Goal: Information Seeking & Learning: Find contact information

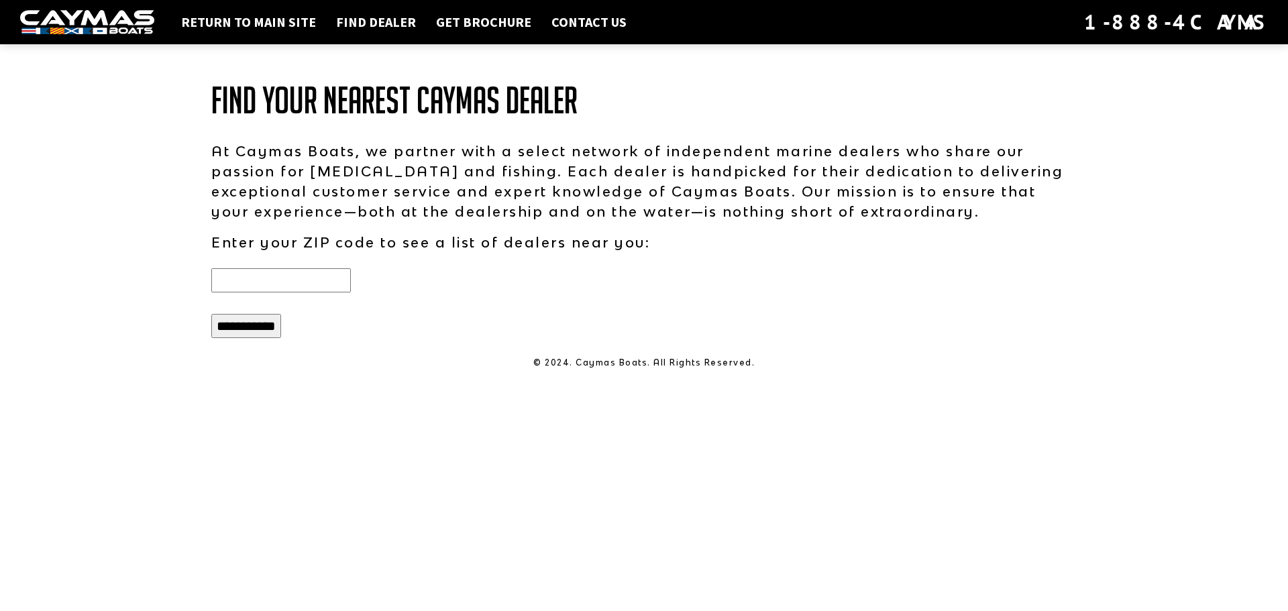
click at [267, 274] on input "text" at bounding box center [281, 280] width 140 height 24
type input "*****"
click at [274, 338] on input "**********" at bounding box center [246, 326] width 70 height 24
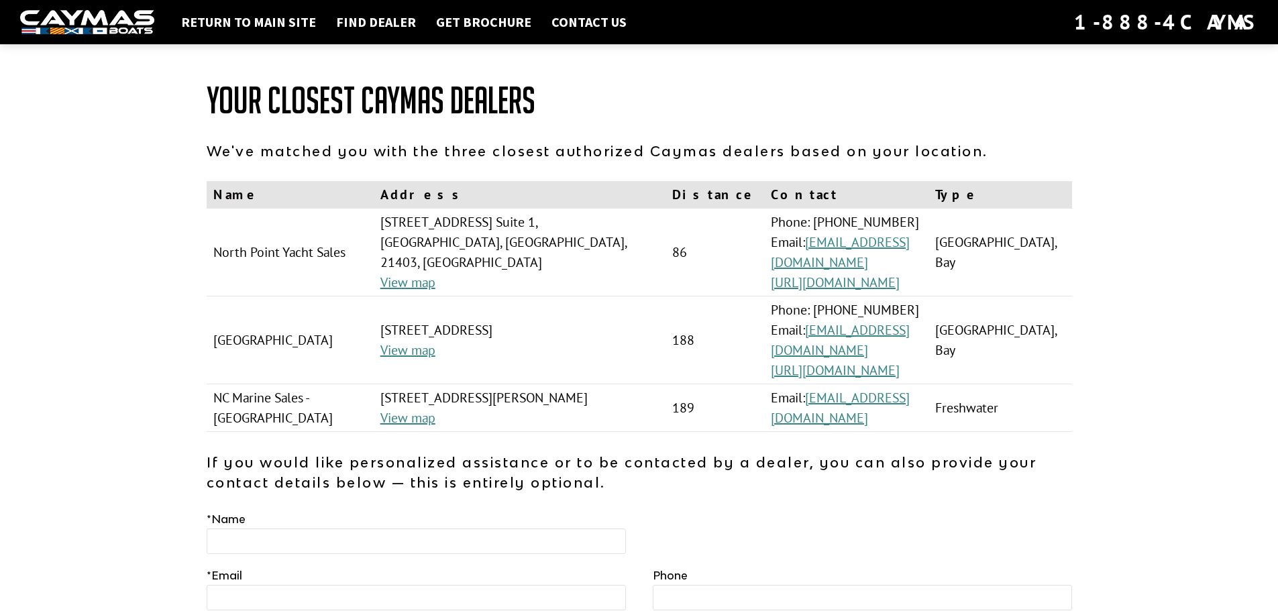
drag, startPoint x: 329, startPoint y: 332, endPoint x: 212, endPoint y: 331, distance: 116.8
click at [212, 331] on td "[GEOGRAPHIC_DATA]" at bounding box center [290, 341] width 167 height 88
copy td "[GEOGRAPHIC_DATA]"
click at [289, 395] on td "NC Marine Sales - Lake Anna" at bounding box center [290, 408] width 167 height 48
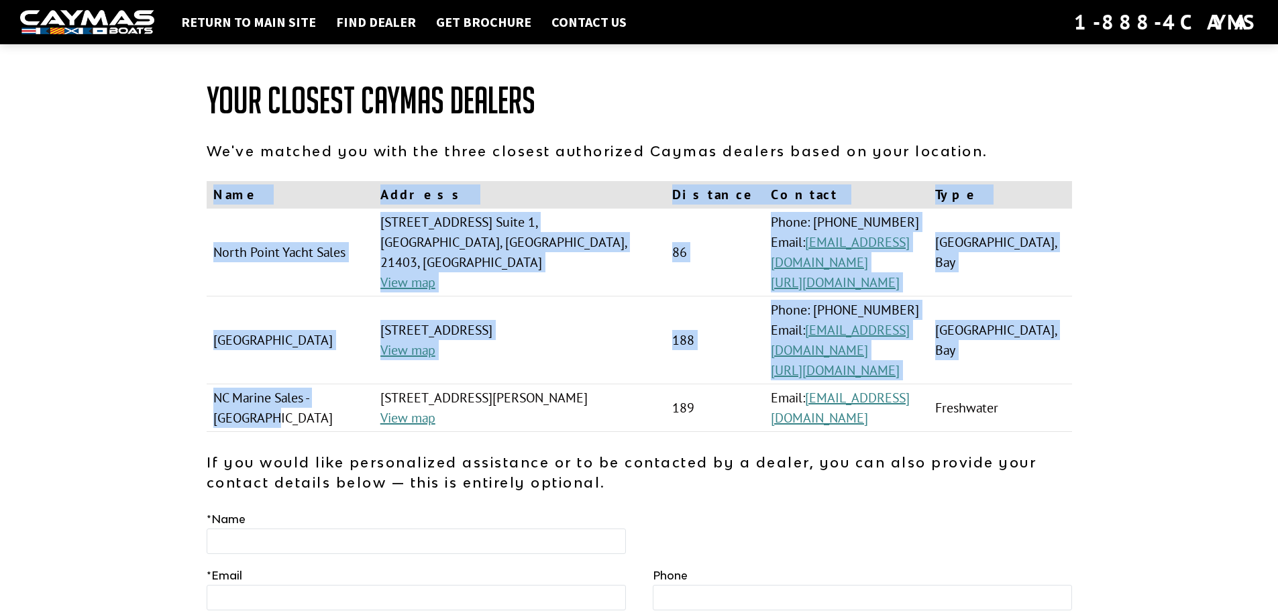
drag, startPoint x: 274, startPoint y: 401, endPoint x: 167, endPoint y: 380, distance: 108.7
click at [167, 380] on div "Return to main site Find Dealer Get Brochure Contact Us 1-888-4CAYMAS Your Clos…" at bounding box center [639, 393] width 1278 height 786
drag, startPoint x: 191, startPoint y: 379, endPoint x: 253, endPoint y: 385, distance: 62.0
click at [253, 385] on div "Return to main site Find Dealer Get Brochure Contact Us 1-888-4CAYMAS Your Clos…" at bounding box center [639, 393] width 1278 height 786
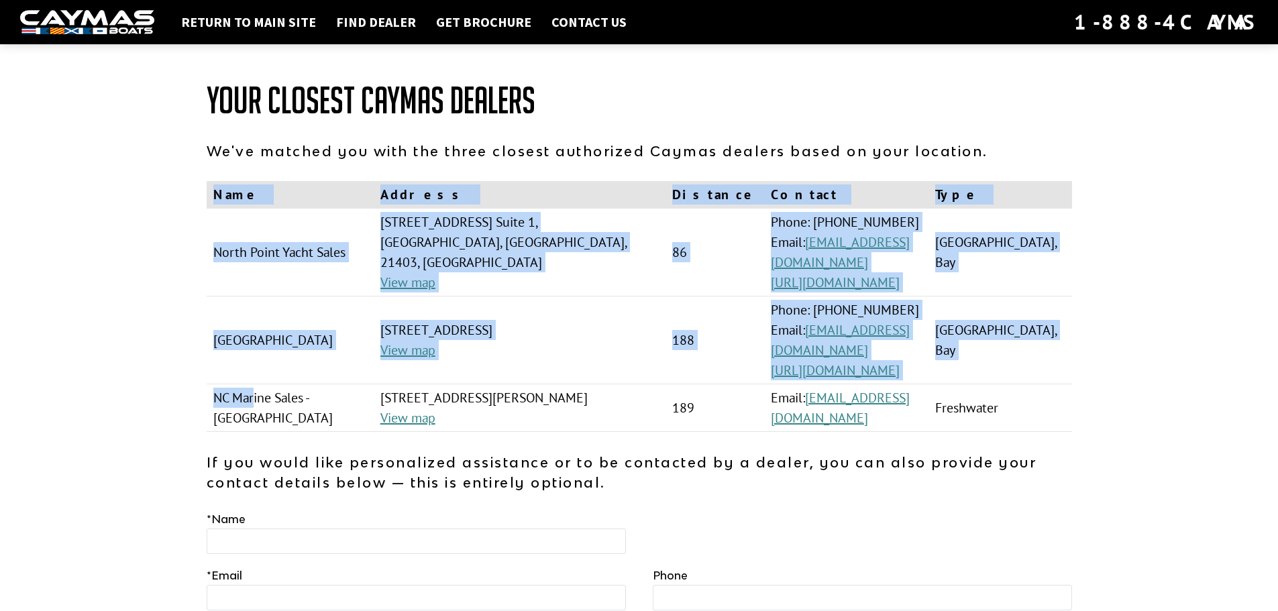
click at [253, 385] on td "NC Marine Sales - Lake Anna" at bounding box center [290, 408] width 167 height 48
drag, startPoint x: 244, startPoint y: 405, endPoint x: 201, endPoint y: 390, distance: 46.0
click at [201, 390] on div "Your Closest Caymas Dealers We've matched you with the three closest authorized…" at bounding box center [639, 423] width 892 height 726
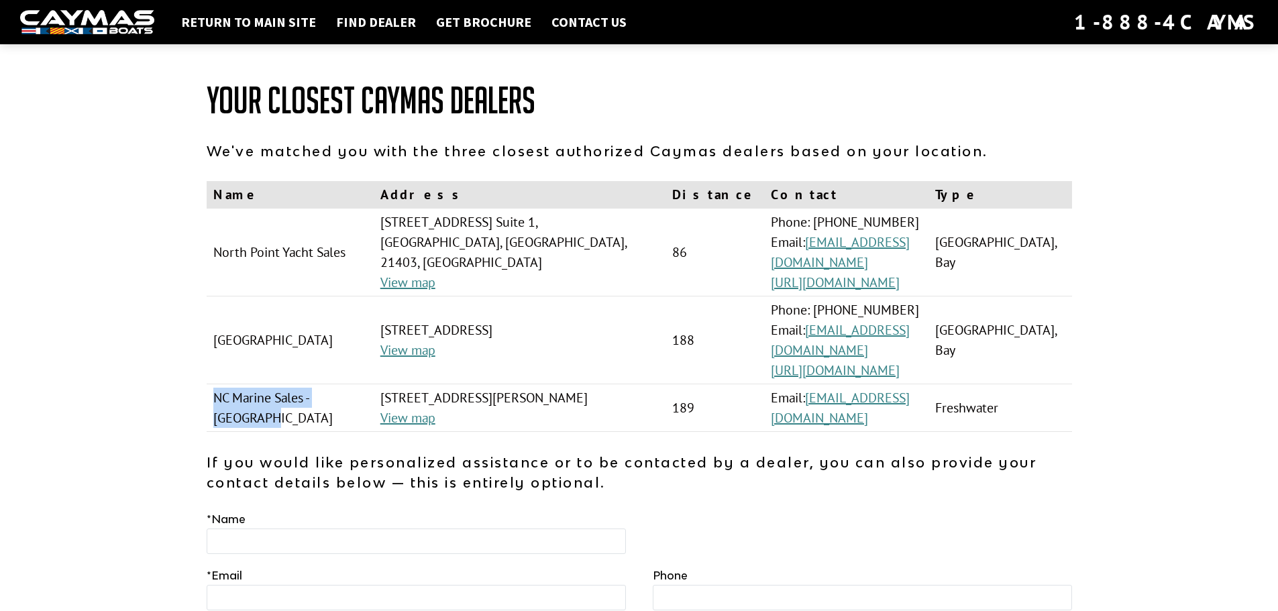
drag, startPoint x: 211, startPoint y: 380, endPoint x: 241, endPoint y: 395, distance: 33.0
click at [241, 395] on td "NC Marine Sales - Lake Anna" at bounding box center [290, 408] width 167 height 48
copy td "NC Marine Sales - Lake Anna"
click at [600, 294] on td "7330 Edgewood Rd. Suite 1, Annapolis, MD, 21403, USA View map" at bounding box center [520, 253] width 292 height 88
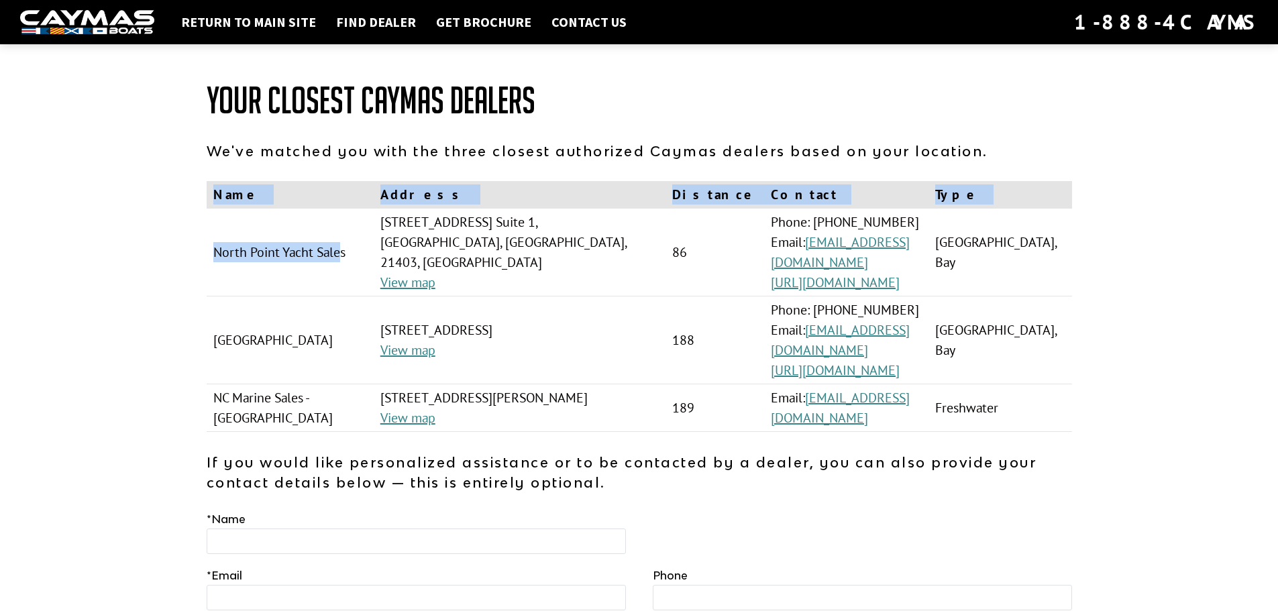
drag, startPoint x: 344, startPoint y: 253, endPoint x: 205, endPoint y: 249, distance: 139.6
click at [205, 249] on div "Your Closest Caymas Dealers We've matched you with the three closest authorized…" at bounding box center [639, 423] width 892 height 726
click at [207, 249] on td "North Point Yacht Sales" at bounding box center [290, 253] width 167 height 88
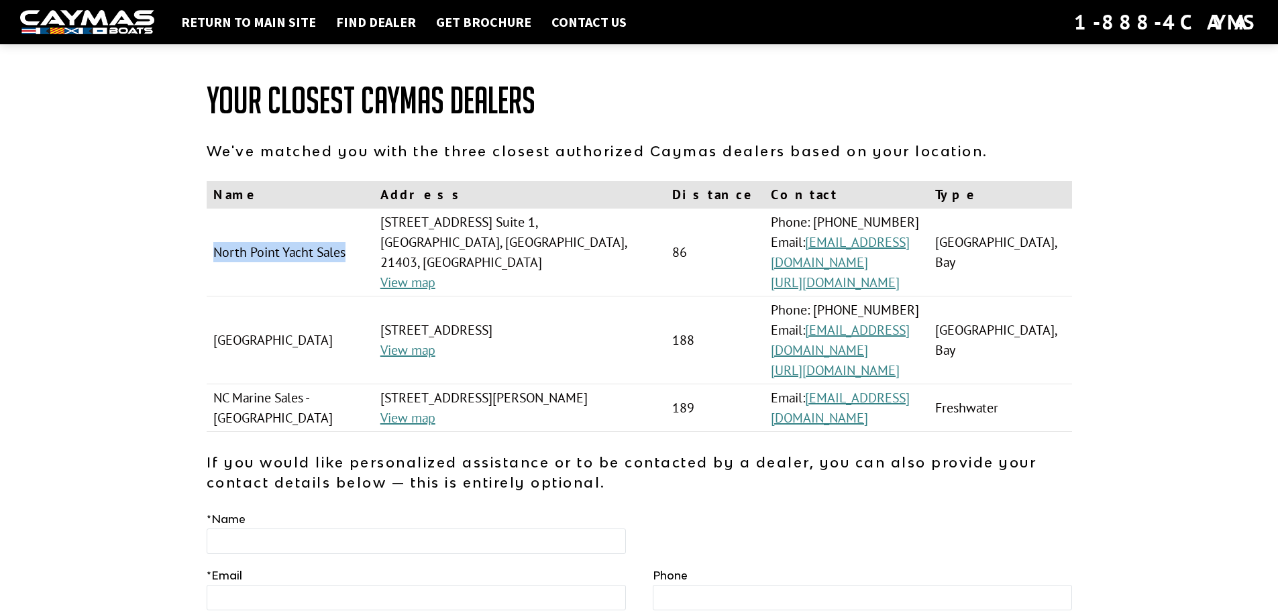
drag, startPoint x: 213, startPoint y: 249, endPoint x: 350, endPoint y: 262, distance: 137.5
click at [350, 262] on td "North Point Yacht Sales" at bounding box center [290, 253] width 167 height 88
copy td "North Point Yacht Sales"
